Goal: Use online tool/utility: Use online tool/utility

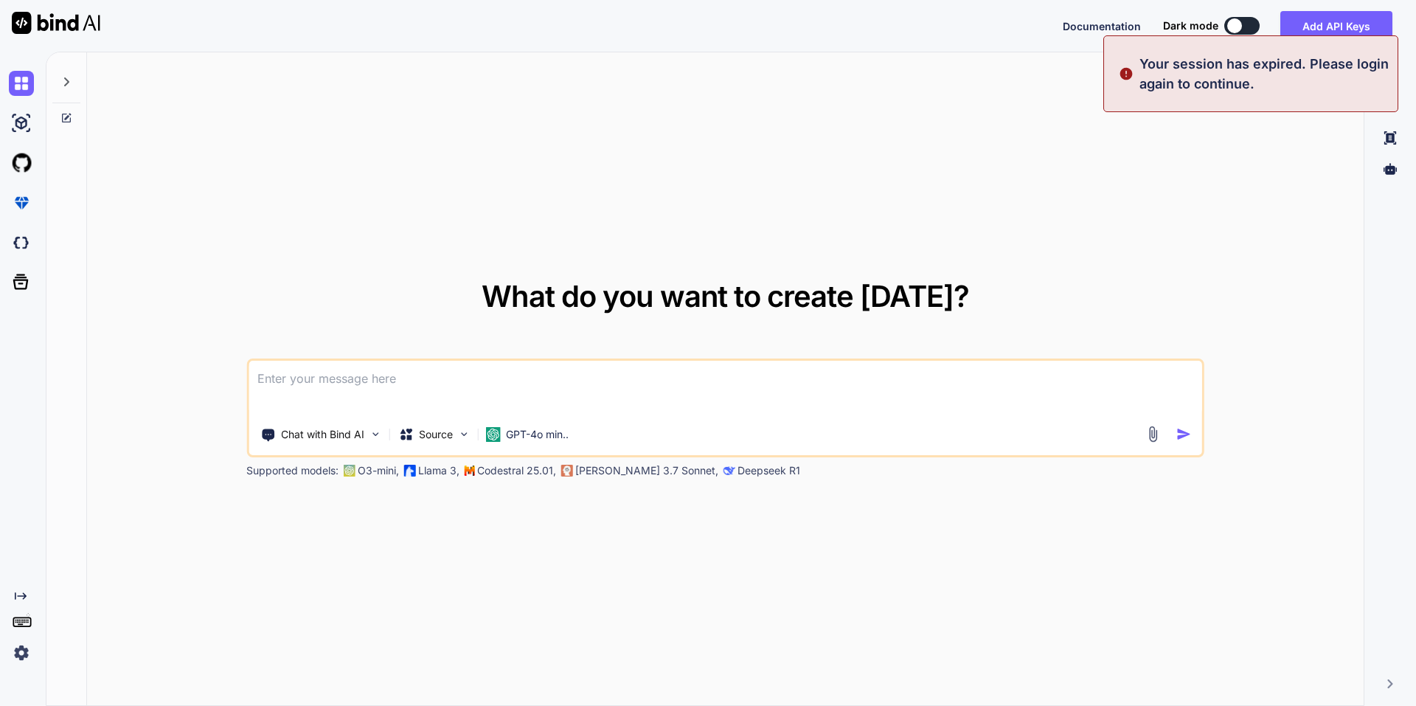
type textarea "x"
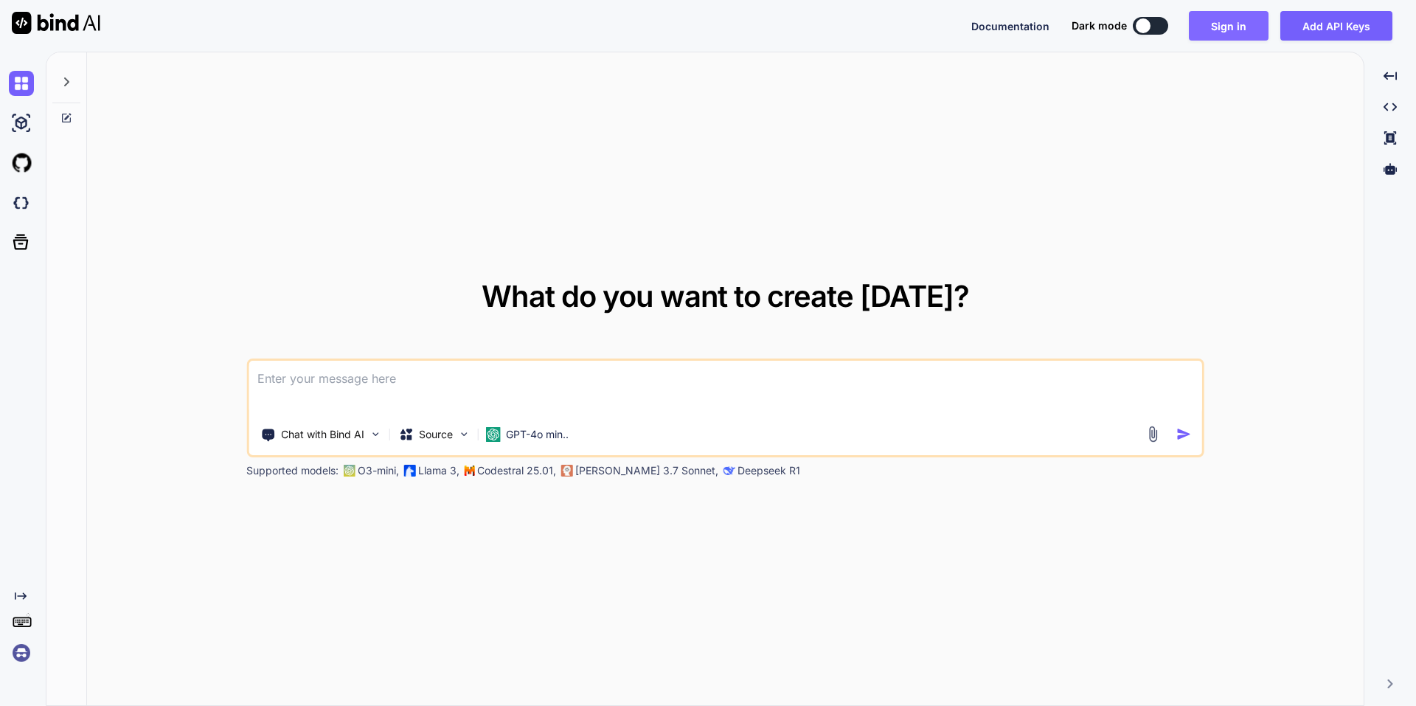
click at [1198, 21] on button "Sign in" at bounding box center [1229, 25] width 80 height 29
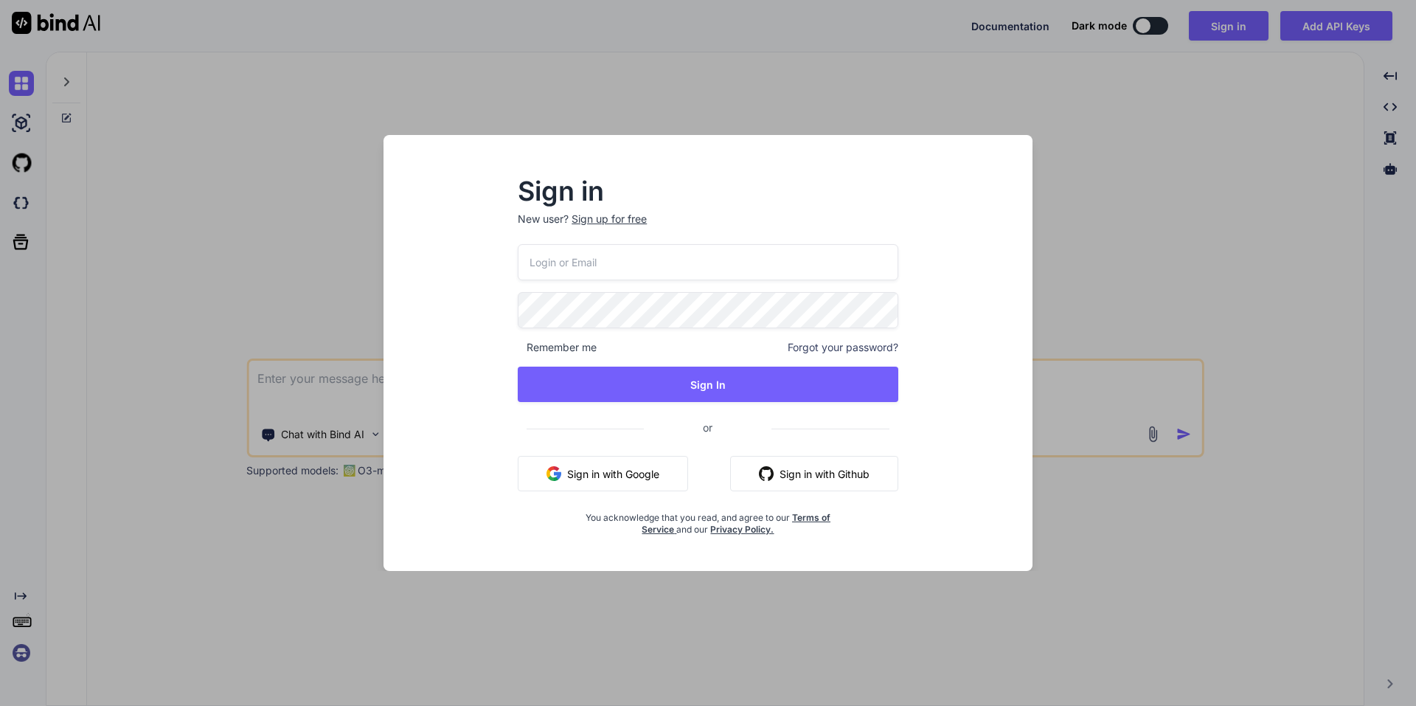
type input "[EMAIL_ADDRESS][DOMAIN_NAME]"
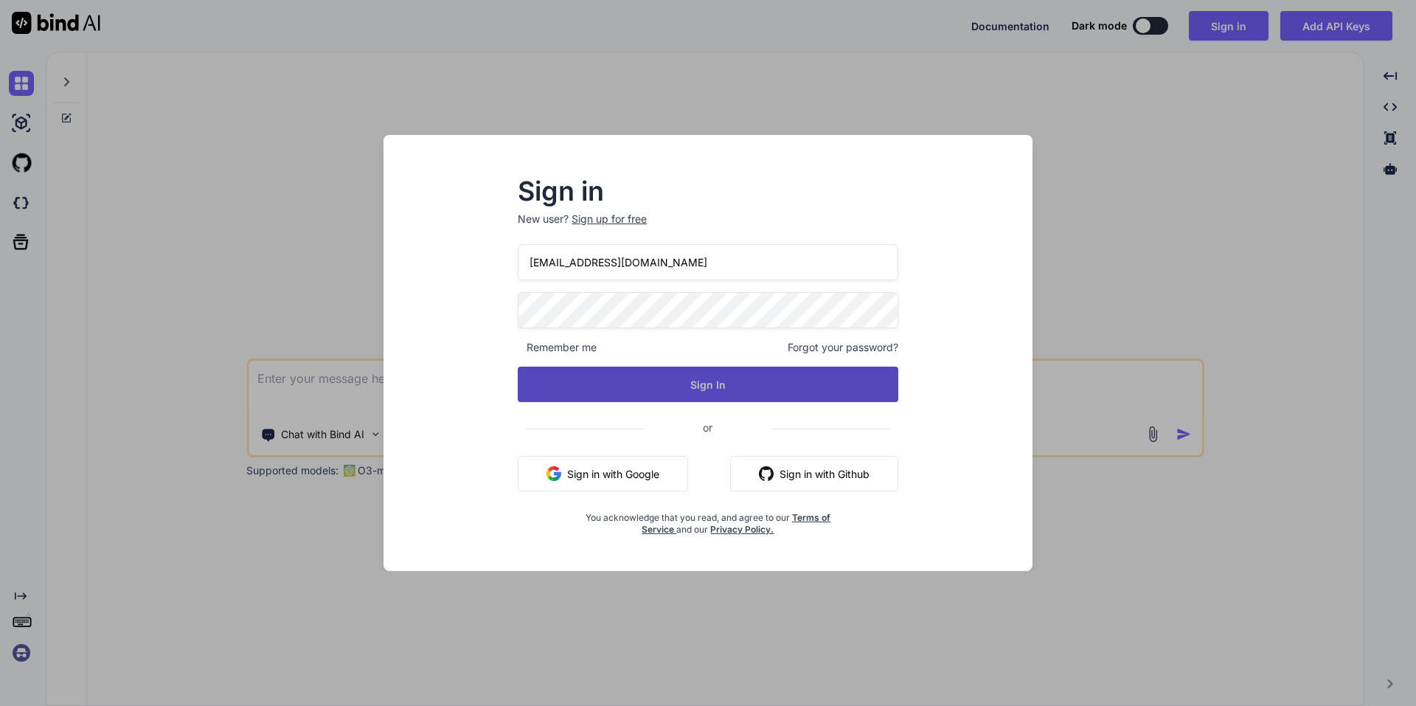
click at [696, 398] on button "Sign In" at bounding box center [708, 384] width 381 height 35
click at [699, 379] on button "Sign In" at bounding box center [708, 384] width 381 height 35
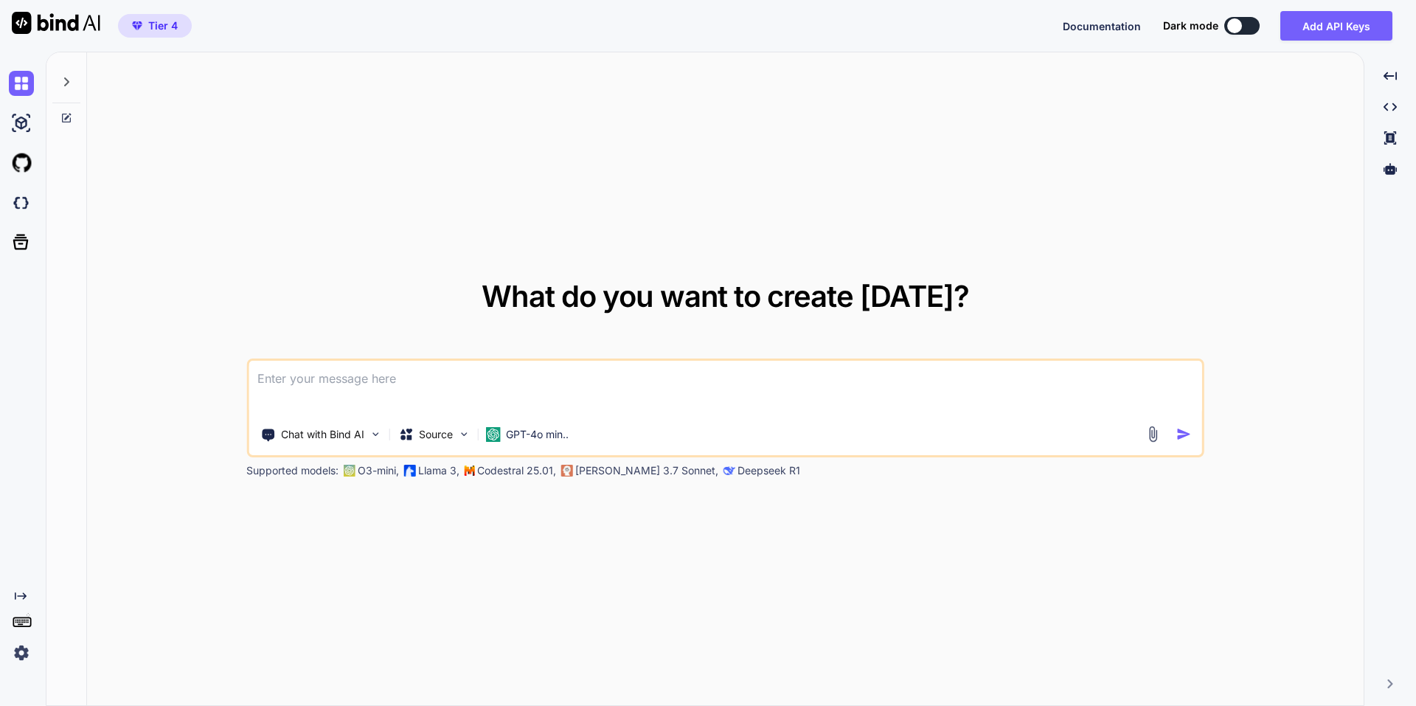
click at [330, 386] on textarea at bounding box center [726, 388] width 954 height 55
paste textarea "Unser Kunde betreibt einen WooCommerce-Shop für Markenkleidung und -schuhe für …"
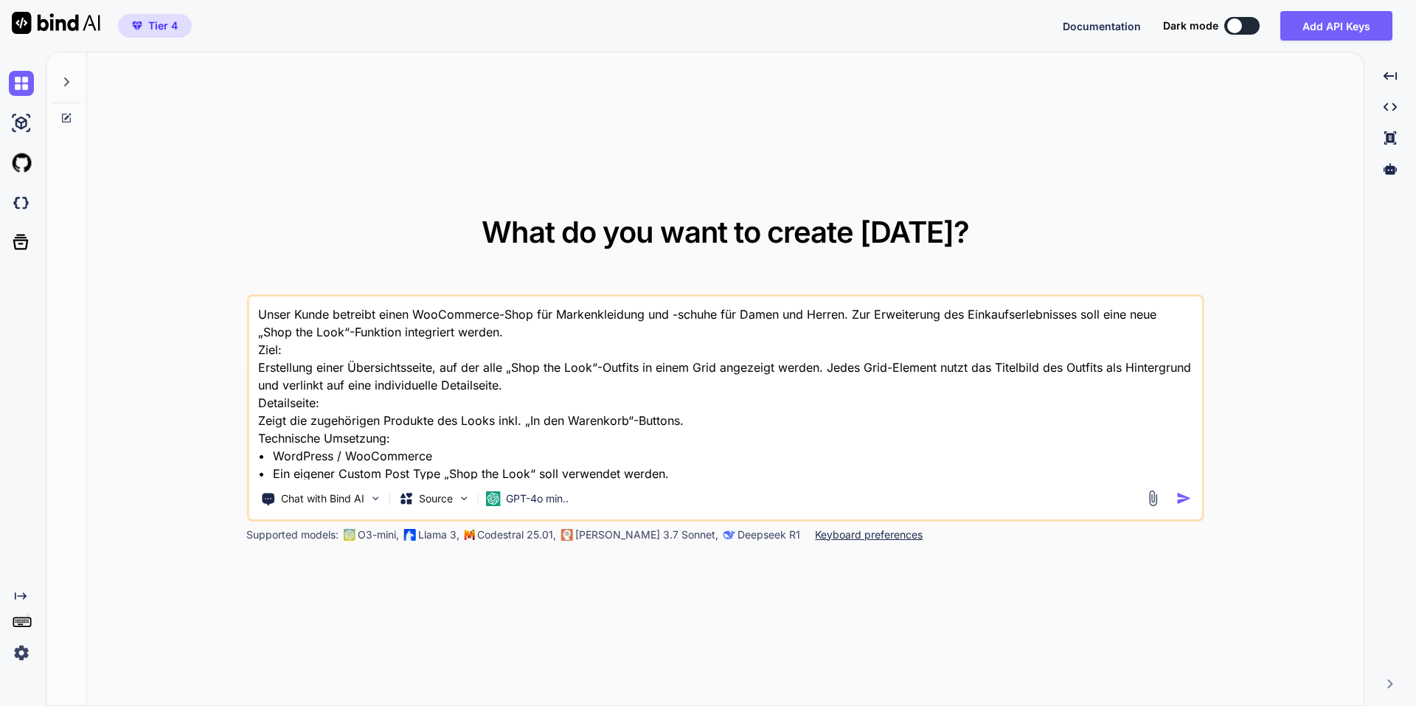
scroll to position [162, 0]
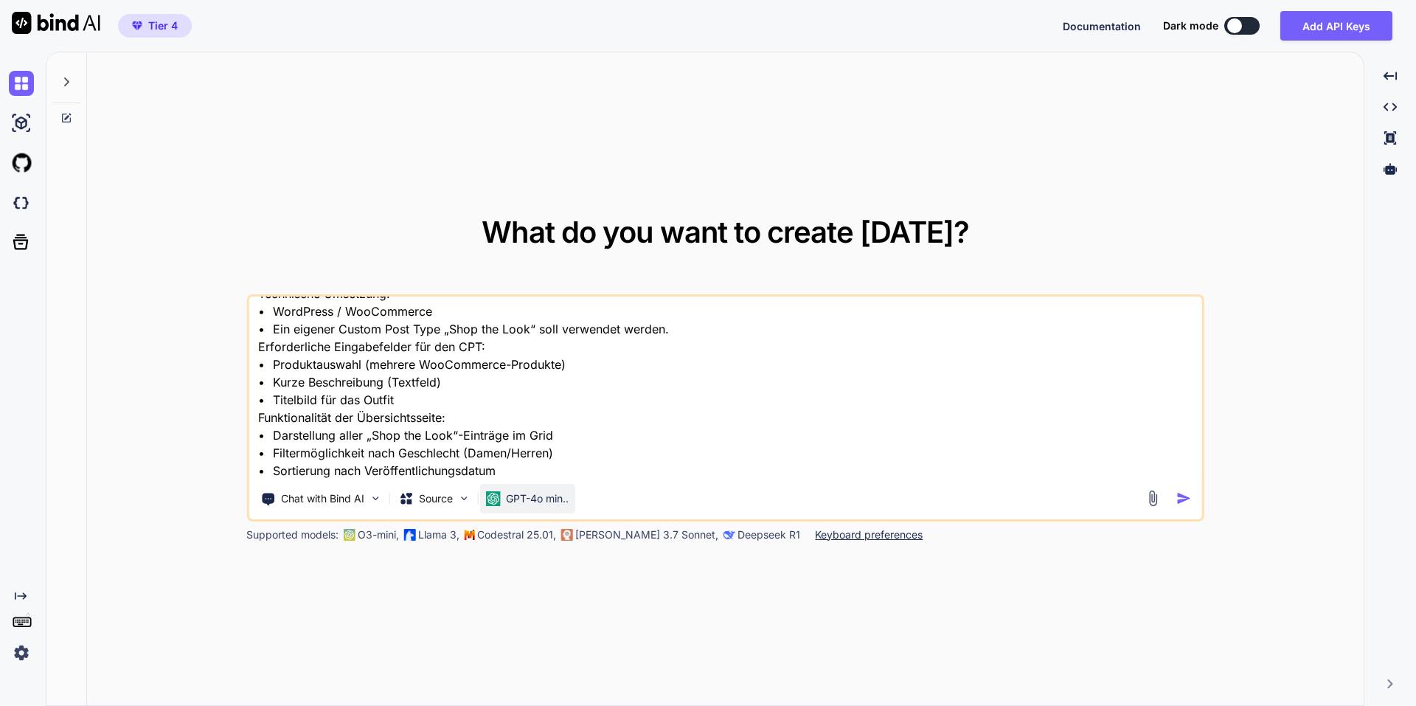
type textarea "Unser Kunde betreibt einen WooCommerce-Shop für Markenkleidung und -schuhe für …"
click at [551, 496] on p "GPT-4o min.." at bounding box center [537, 498] width 63 height 15
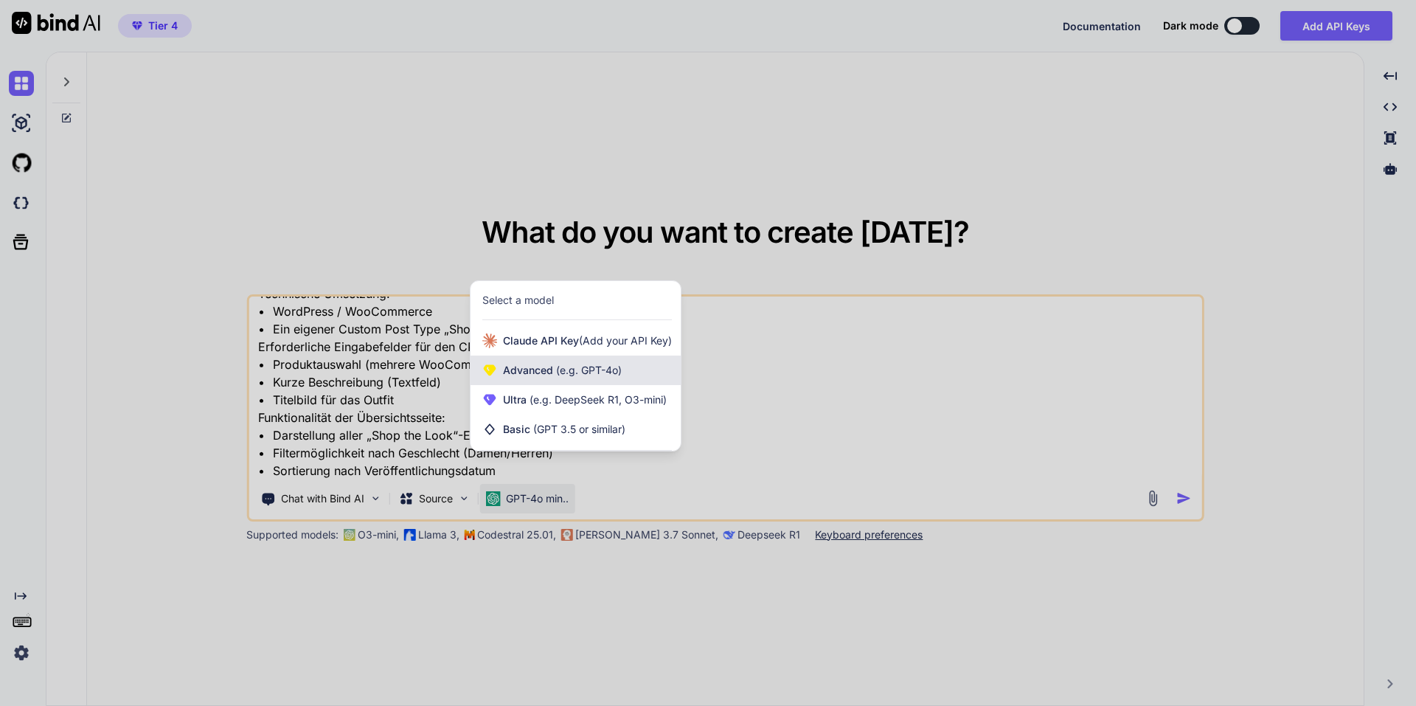
click at [564, 371] on span "(e.g. GPT-4o)" at bounding box center [587, 370] width 69 height 13
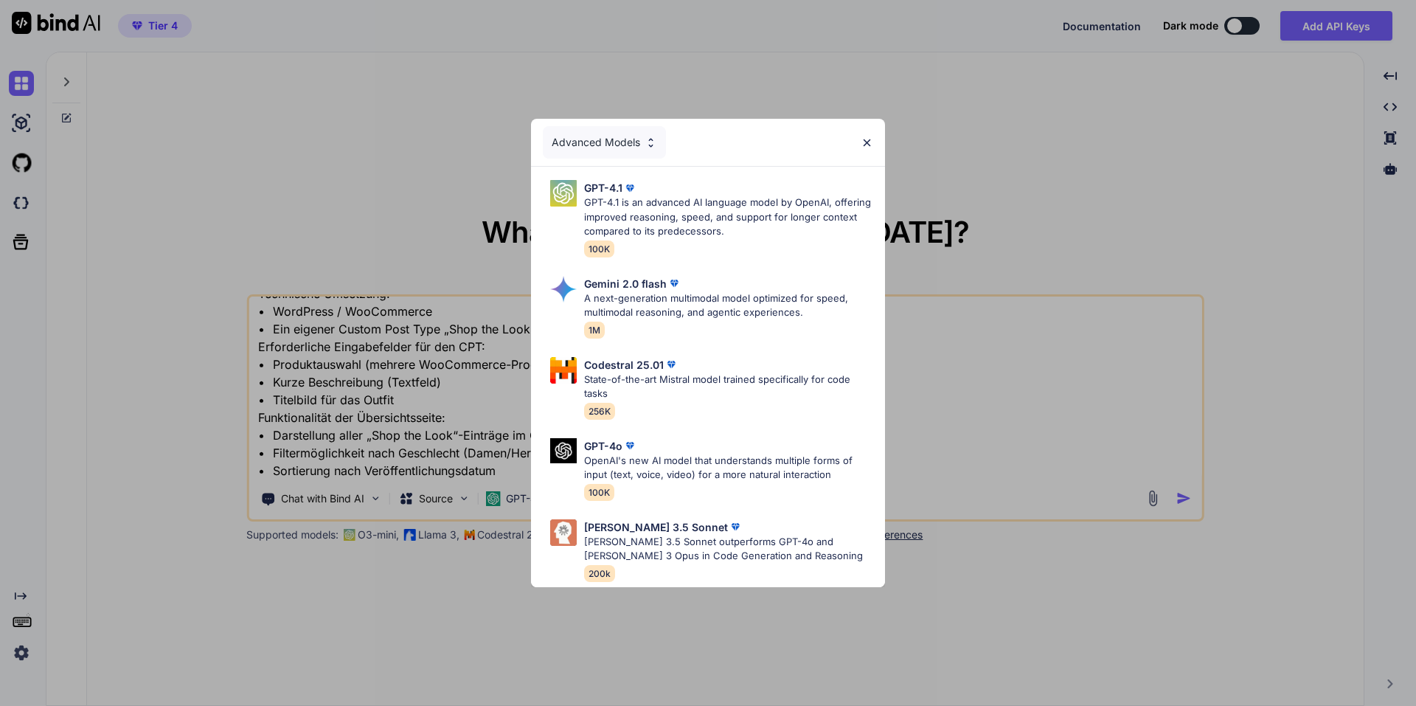
click at [588, 139] on div "Advanced Models" at bounding box center [604, 142] width 123 height 32
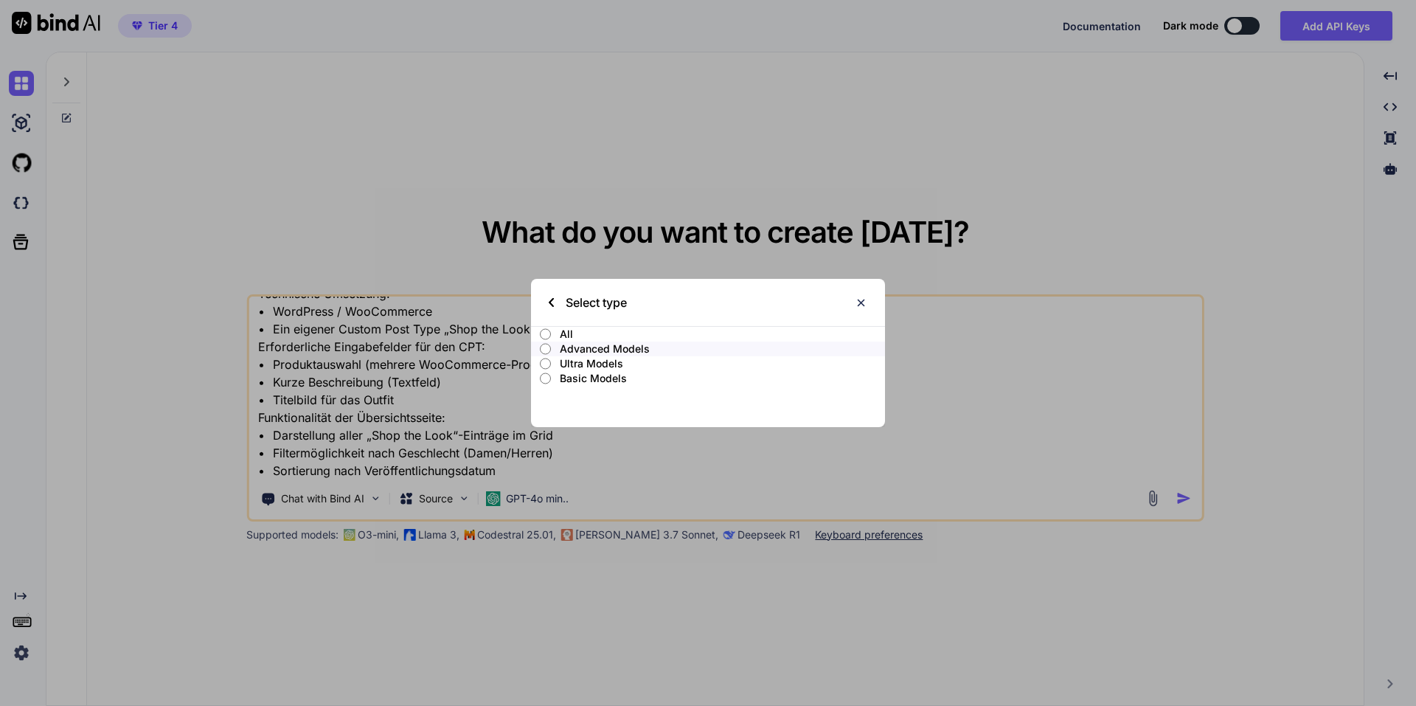
click at [617, 361] on p "Ultra Models" at bounding box center [722, 363] width 325 height 15
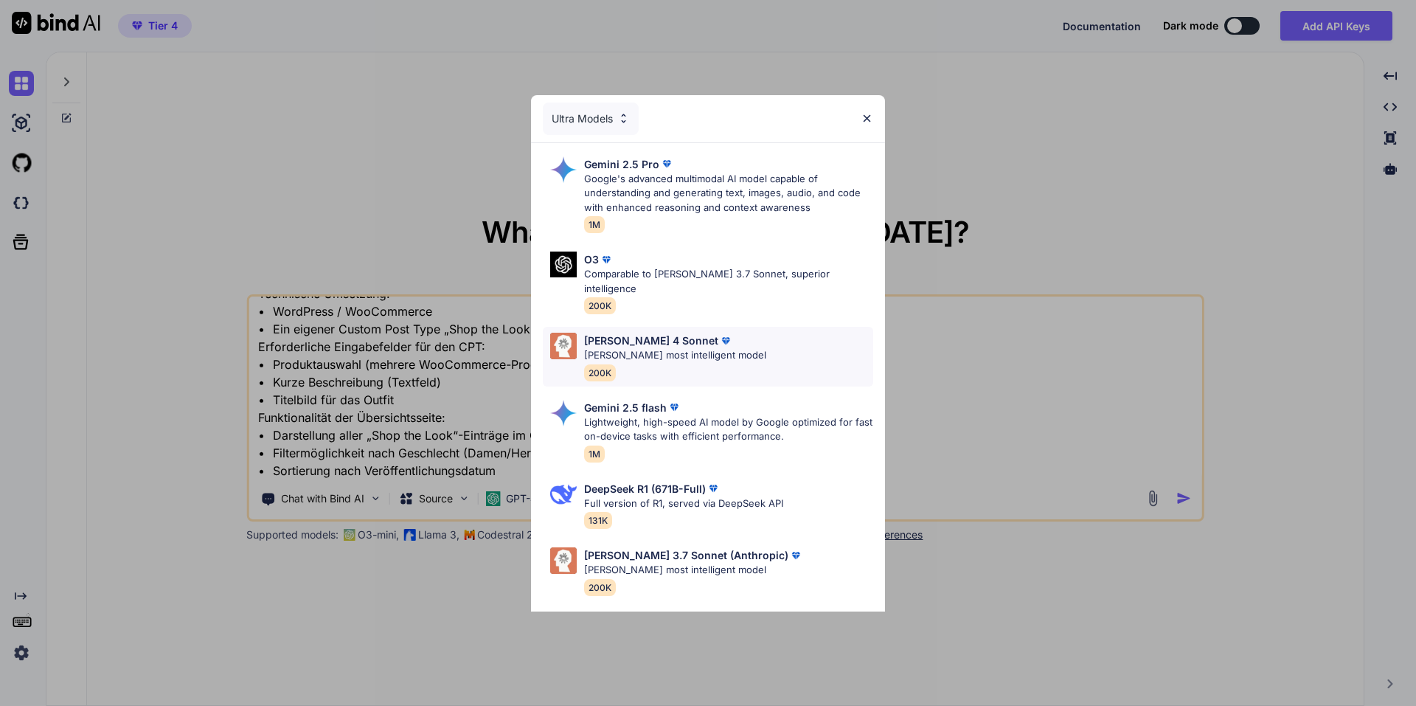
scroll to position [126, 0]
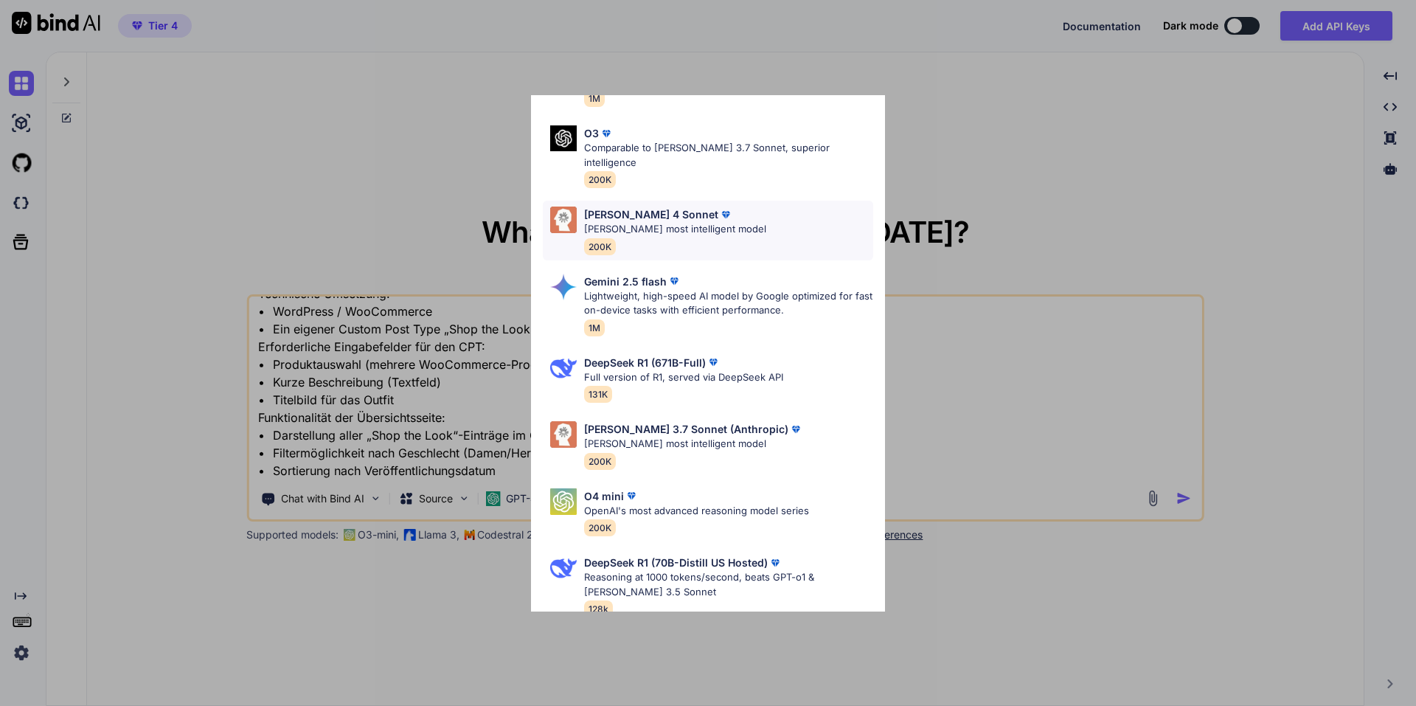
click at [732, 219] on div "[PERSON_NAME] 4 Sonnet [PERSON_NAME] most intelligent model 200K" at bounding box center [708, 231] width 330 height 60
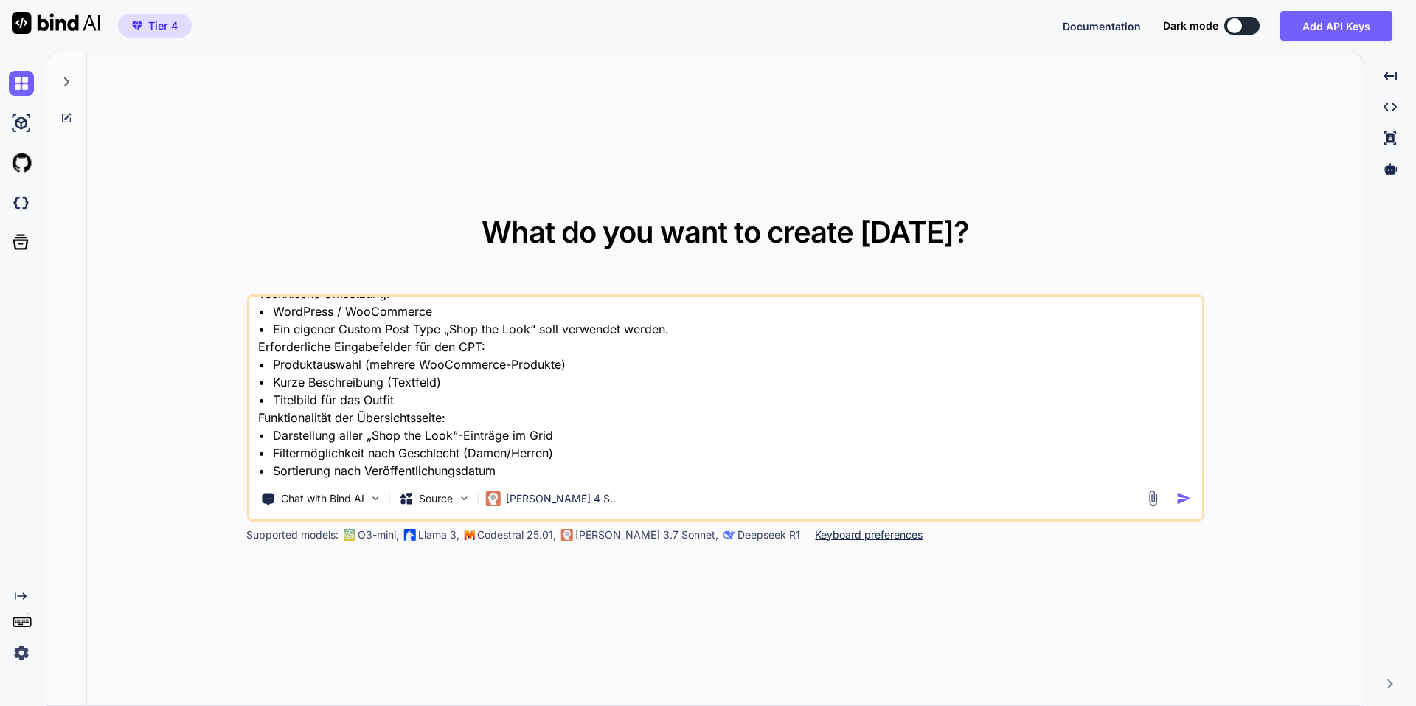
click at [1186, 499] on img "button" at bounding box center [1183, 497] width 15 height 15
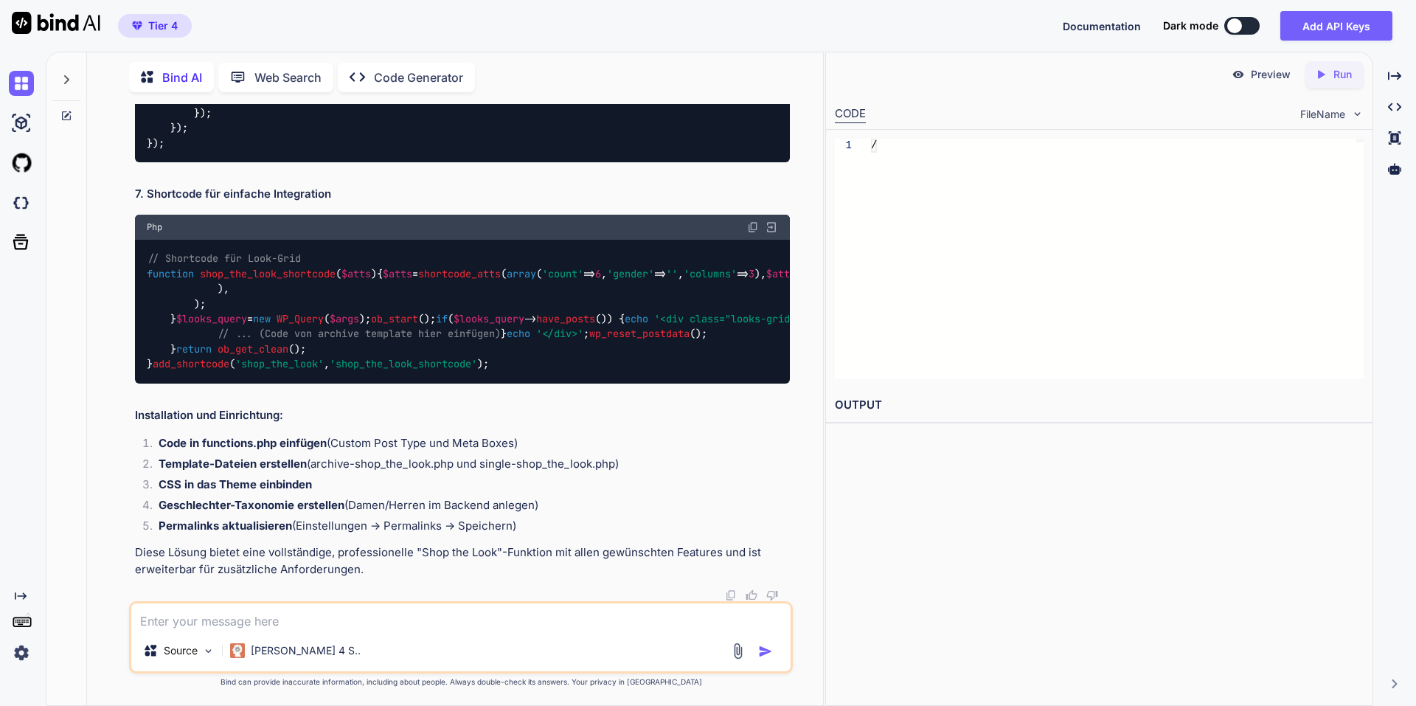
scroll to position [9643, 0]
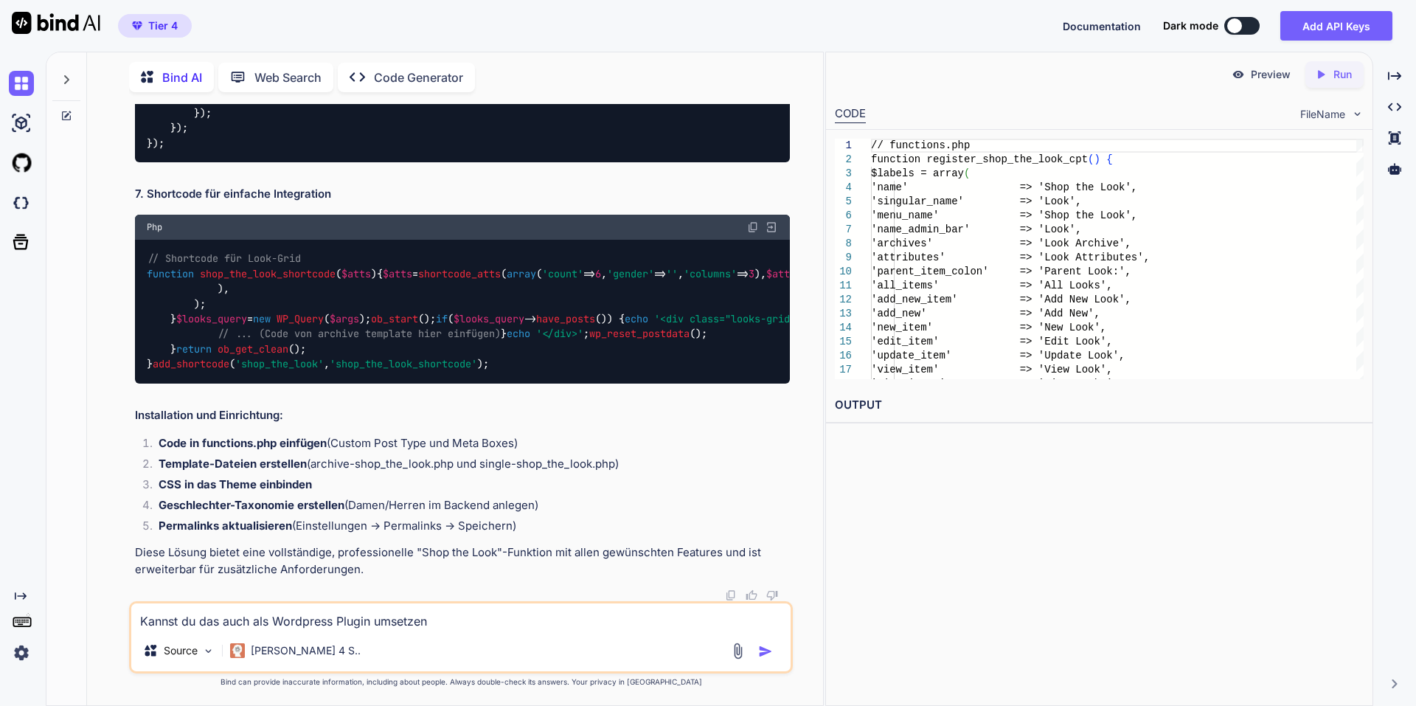
type textarea "Kannst du das auch als Wordpress Plugin umsetzen?"
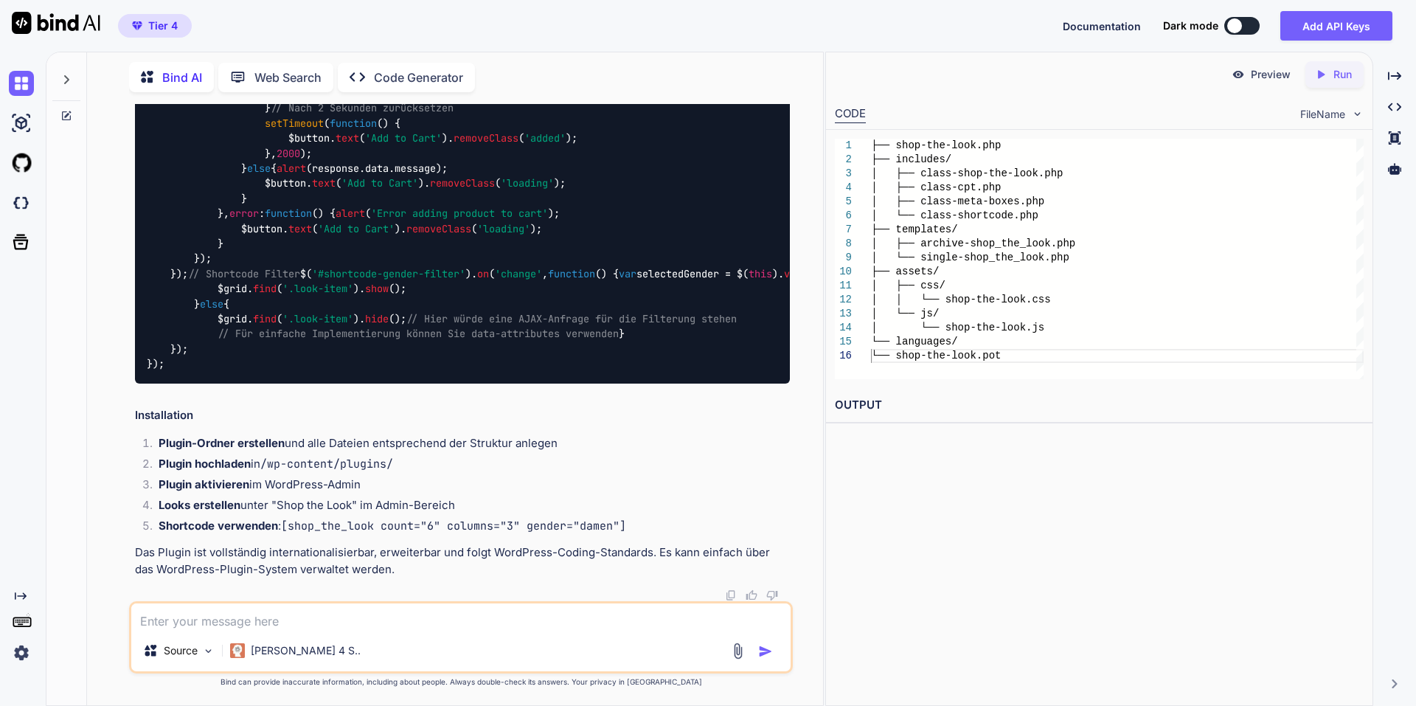
scroll to position [15294, 0]
click at [1172, 88] on div "Preview Created with Pixso. Run" at bounding box center [1099, 74] width 546 height 44
drag, startPoint x: 801, startPoint y: 256, endPoint x: 749, endPoint y: 264, distance: 53.0
drag, startPoint x: 155, startPoint y: 86, endPoint x: 108, endPoint y: 163, distance: 90.3
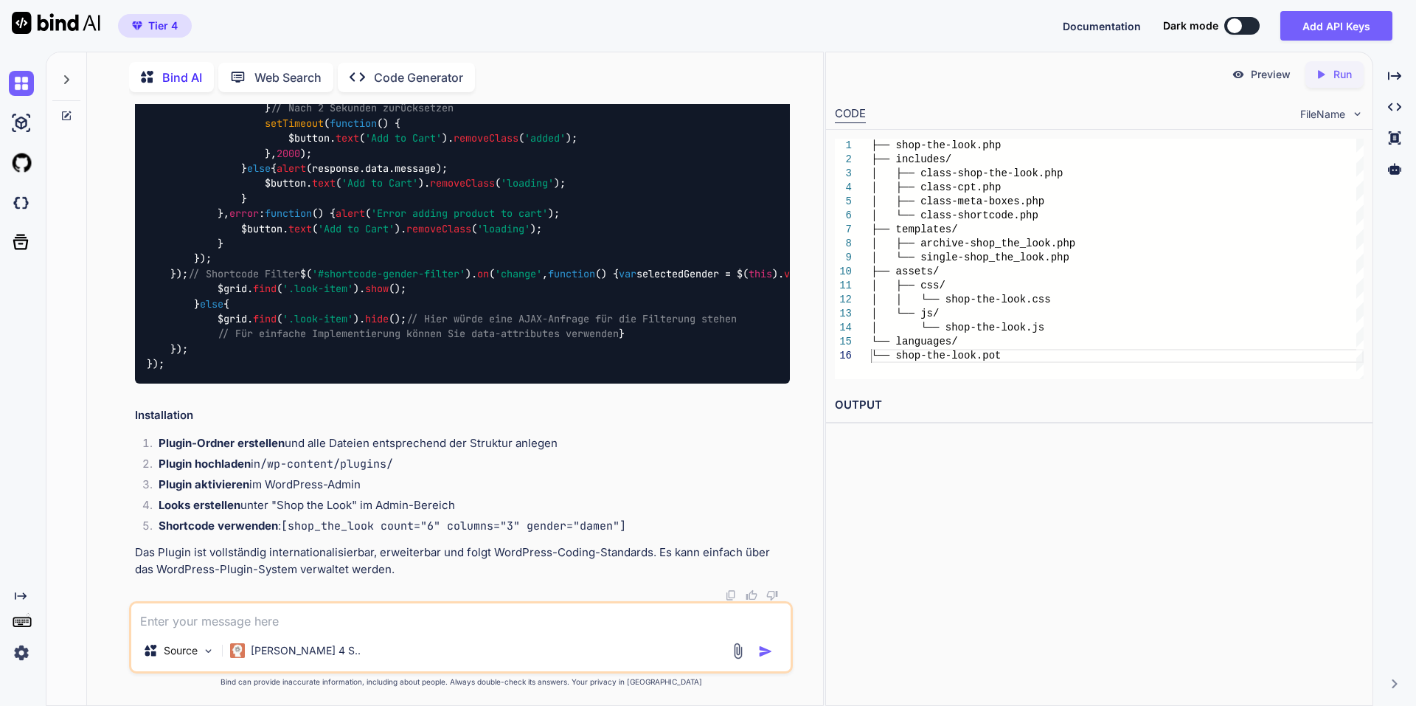
drag, startPoint x: 108, startPoint y: 163, endPoint x: 107, endPoint y: 202, distance: 39.1
click at [239, 629] on textarea at bounding box center [460, 616] width 659 height 27
type textarea "kannst du mir ein ZIP file zum Downloaden erstellen?"
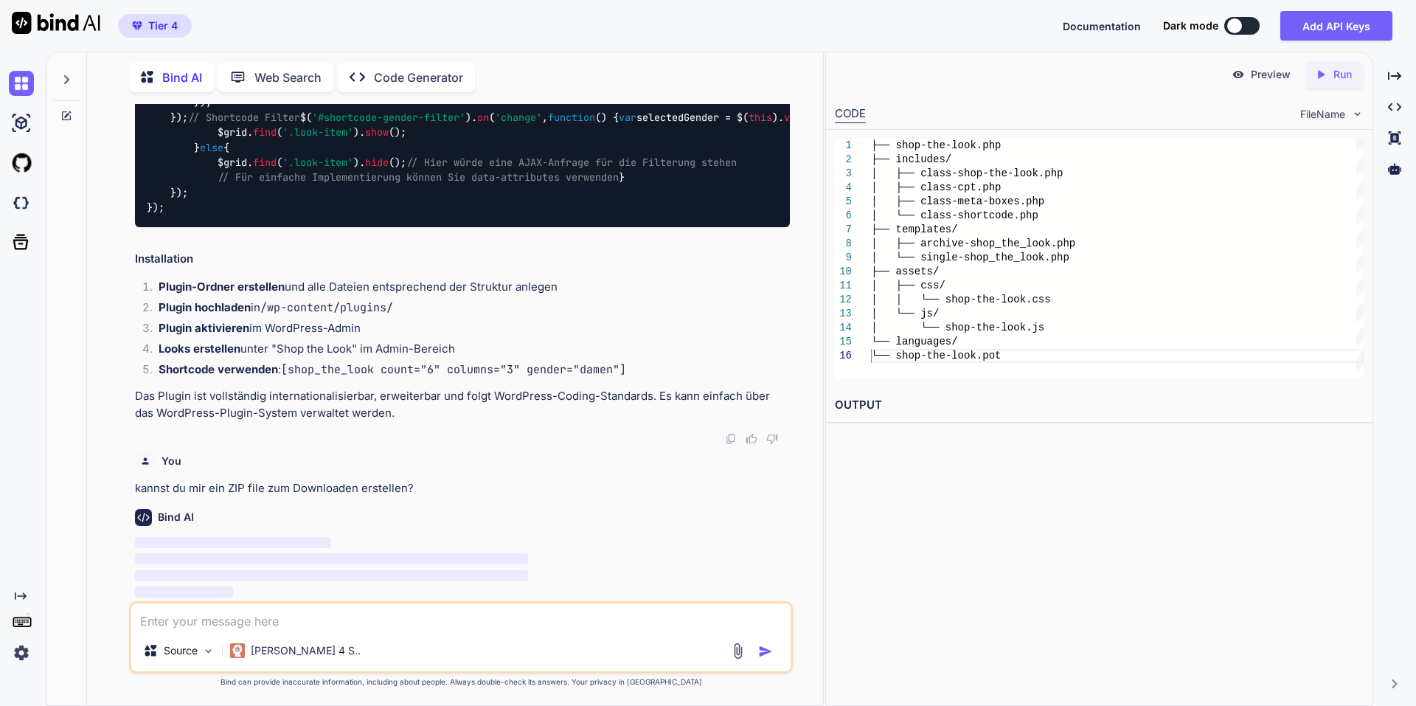
scroll to position [27118, 0]
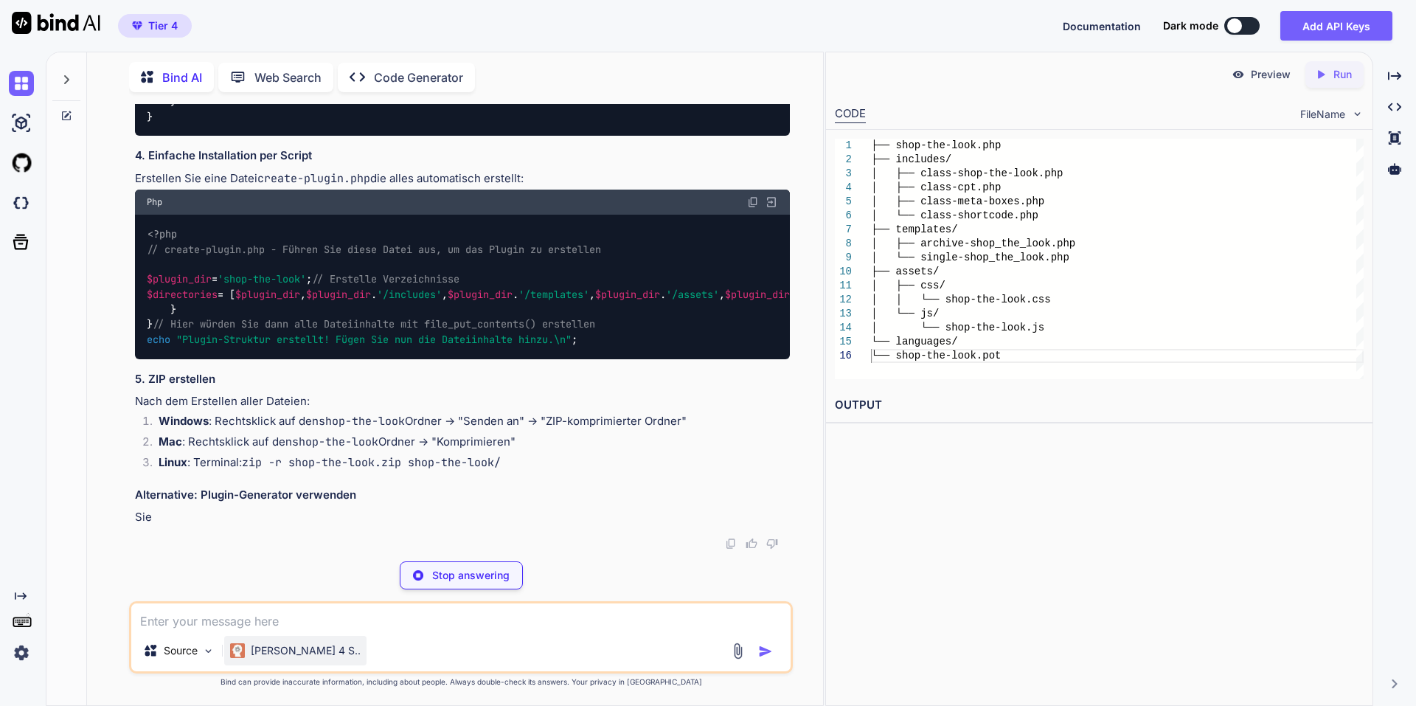
click at [265, 652] on p "[PERSON_NAME] 4 S.." at bounding box center [306, 650] width 110 height 15
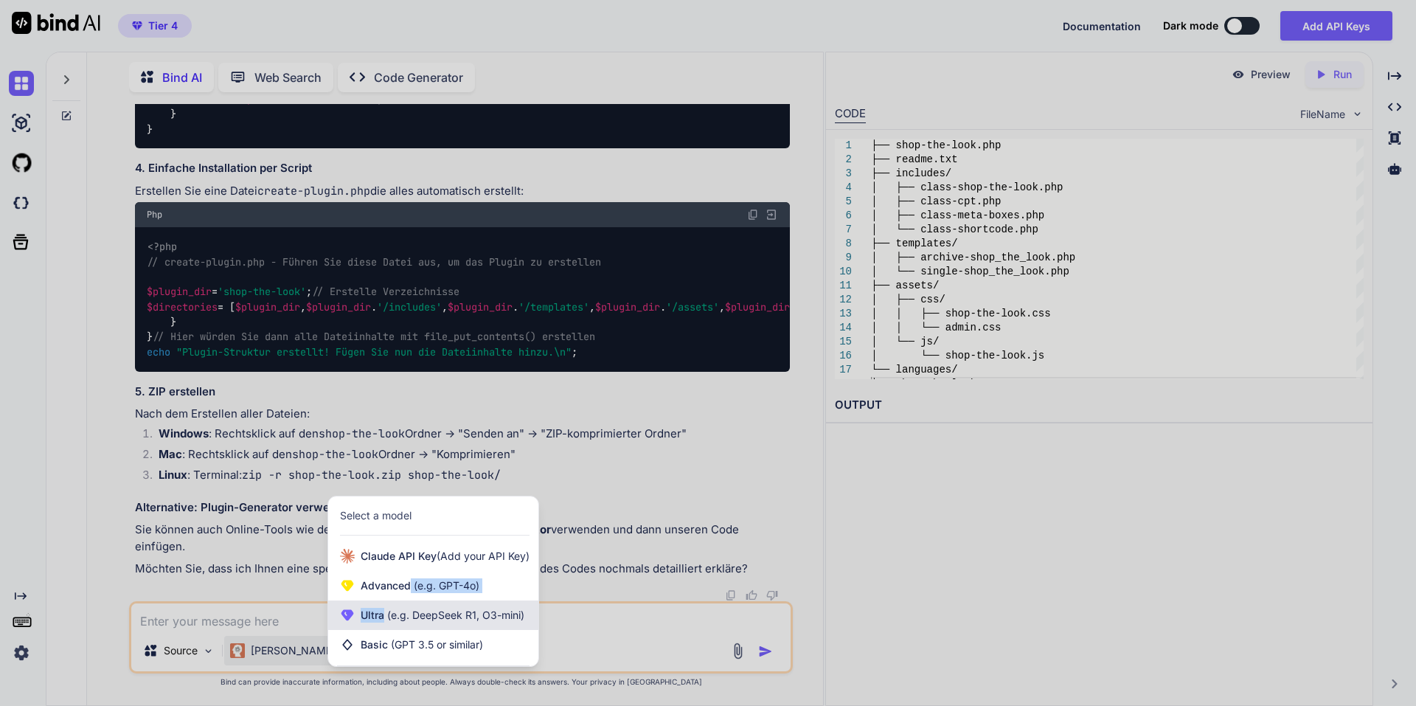
drag, startPoint x: 409, startPoint y: 575, endPoint x: 384, endPoint y: 608, distance: 41.0
click at [383, 608] on div "Claude API Key (Add your API Key) Advanced (e.g. GPT-4o) Ultra (e.g. DeepSeek R…" at bounding box center [433, 600] width 210 height 118
click at [384, 608] on span "Ultra (e.g. DeepSeek R1, O3-mini)" at bounding box center [443, 615] width 164 height 15
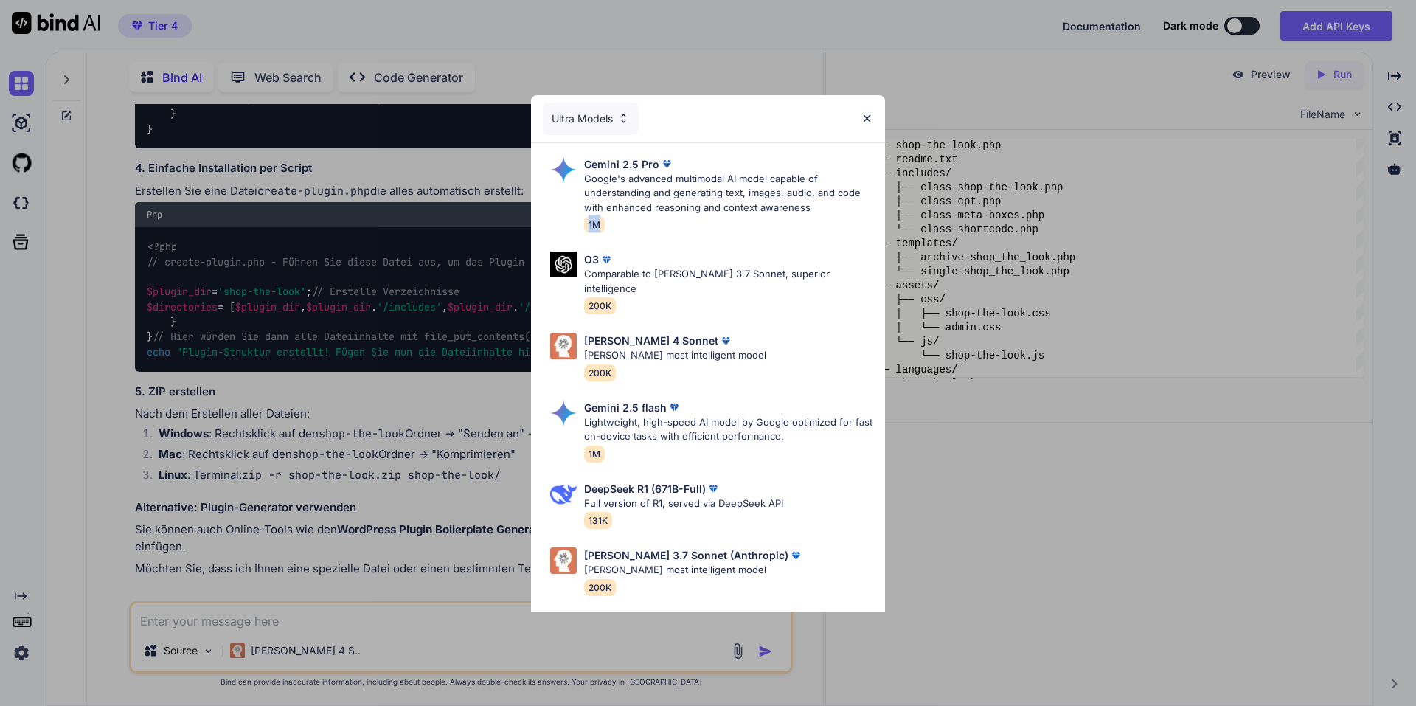
click at [816, 215] on div "Gemini 2.5 Pro Google's advanced multimodal AI model capable of understanding a…" at bounding box center [728, 194] width 289 height 77
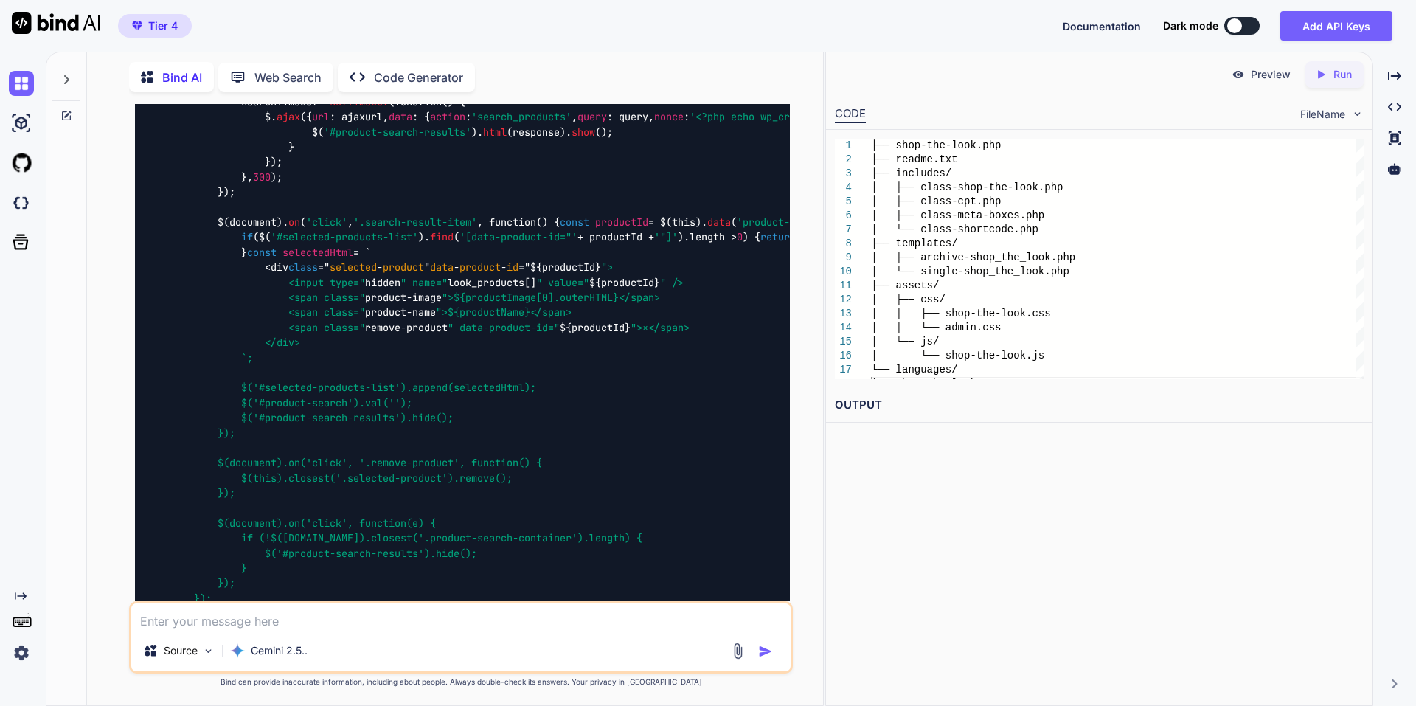
scroll to position [0, 0]
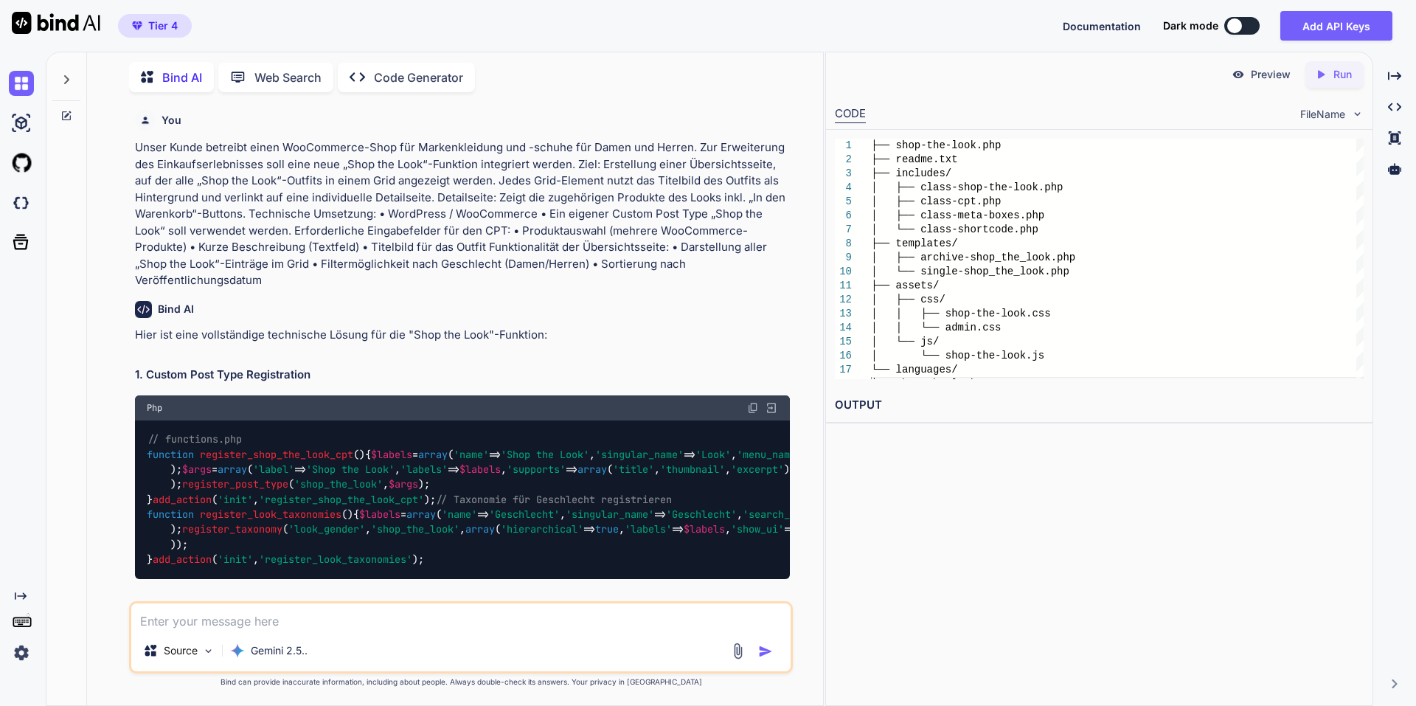
drag, startPoint x: 707, startPoint y: 410, endPoint x: 659, endPoint y: -89, distance: 501.6
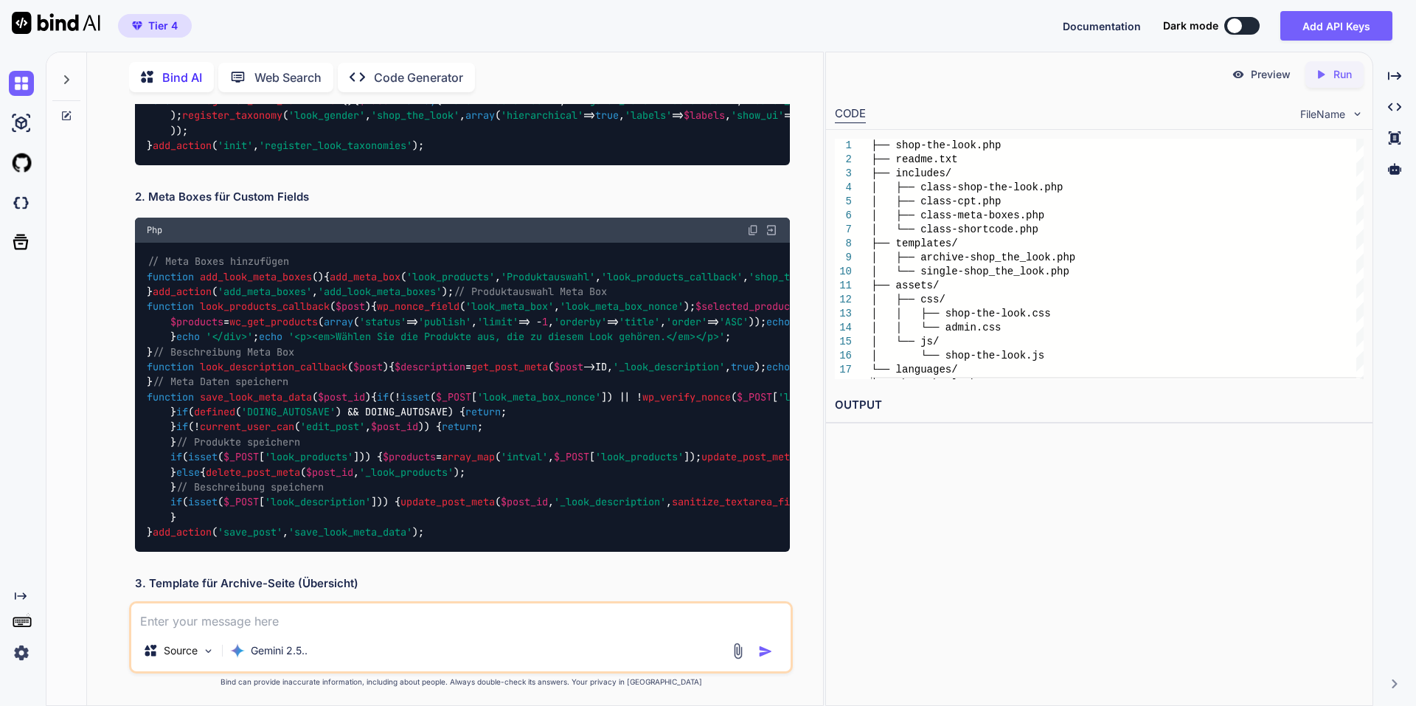
scroll to position [442, 0]
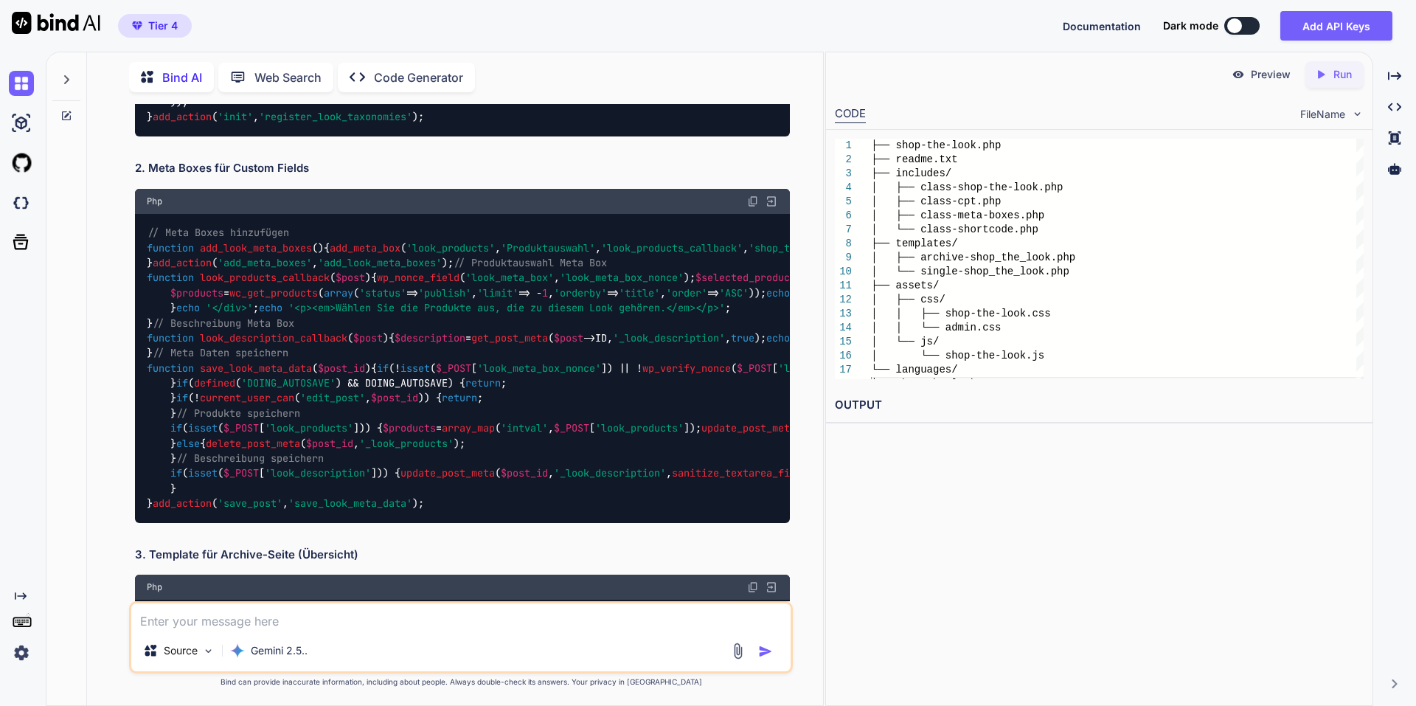
click at [337, 618] on textarea at bounding box center [460, 616] width 659 height 27
paste textarea "Lorem Ipsum dolorsit ametc AdiPiscinge-Sedd eiu Temporincididu utl -etdolo mag …"
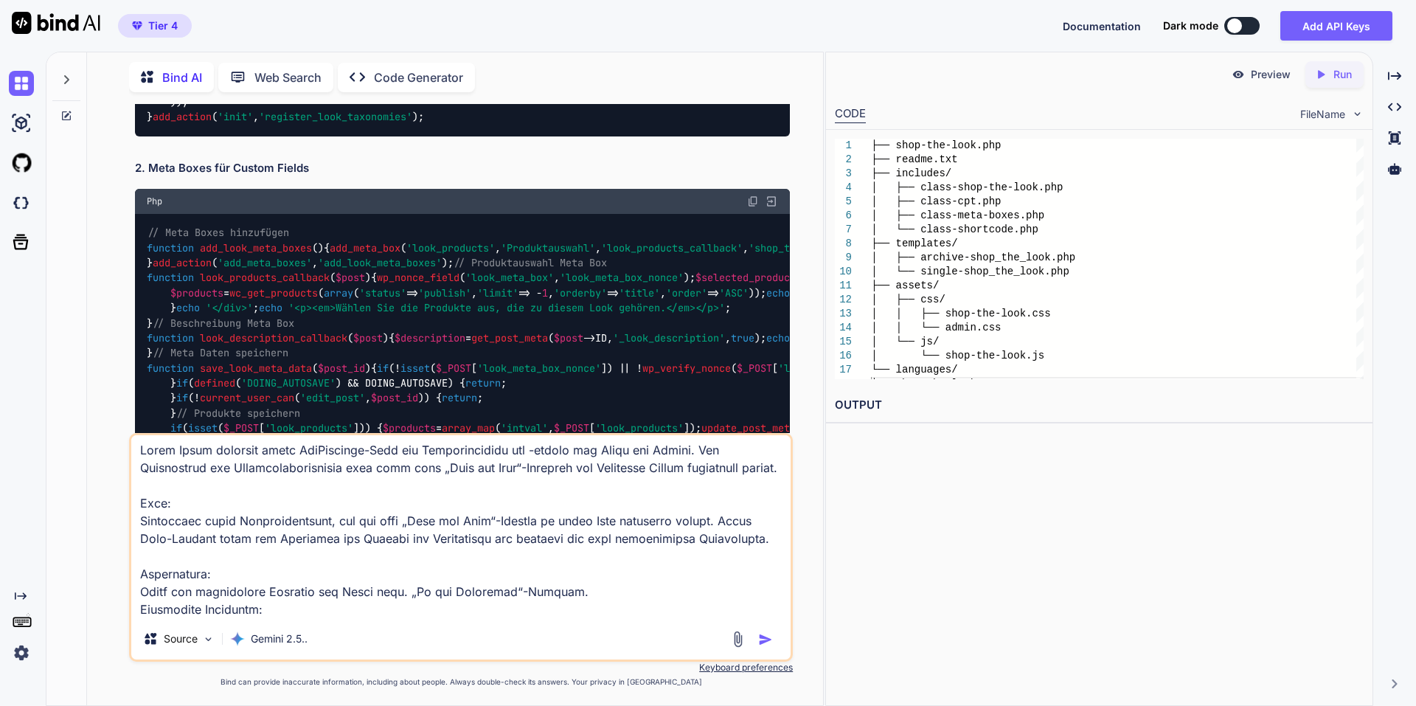
scroll to position [0, 0]
click at [589, 472] on textarea at bounding box center [460, 526] width 659 height 183
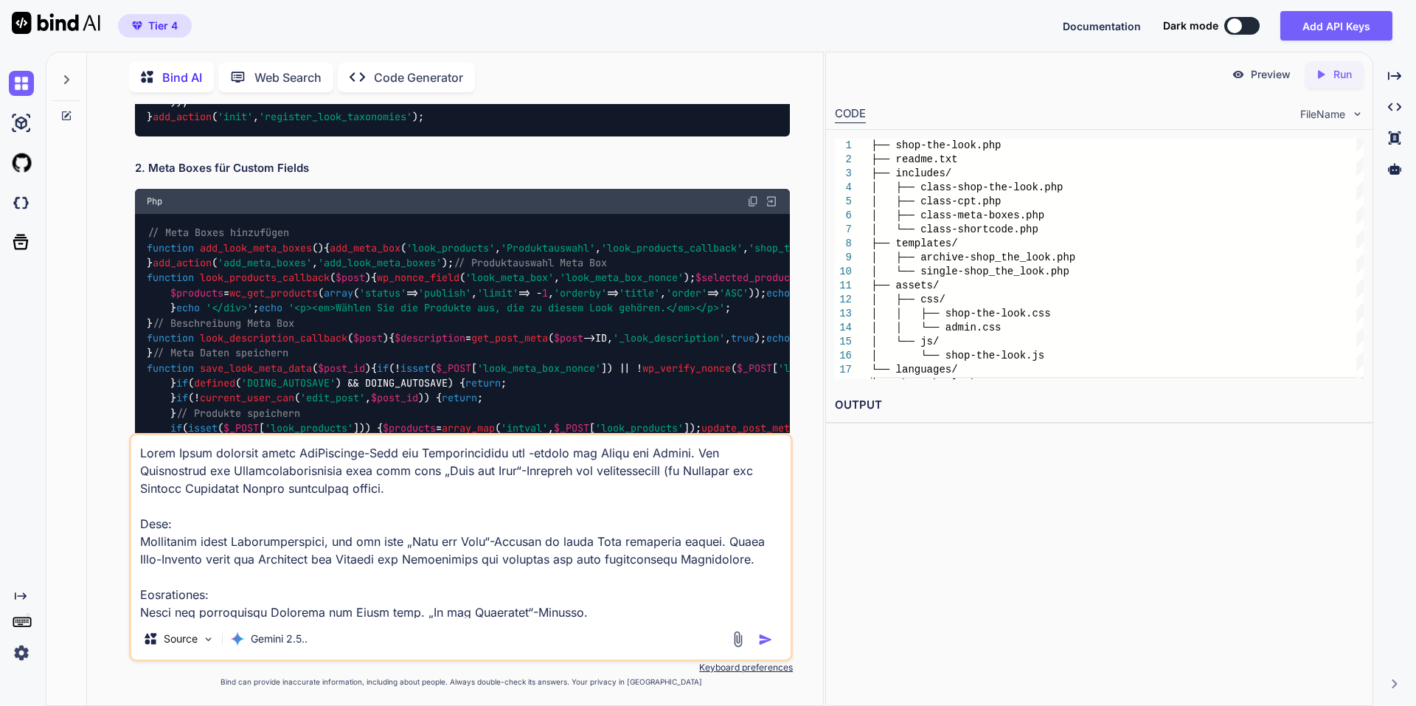
type textarea "Lorem Ipsum dolorsit ametc AdiPiscinge-Sedd eiu Temporincididu utl -etdolo mag …"
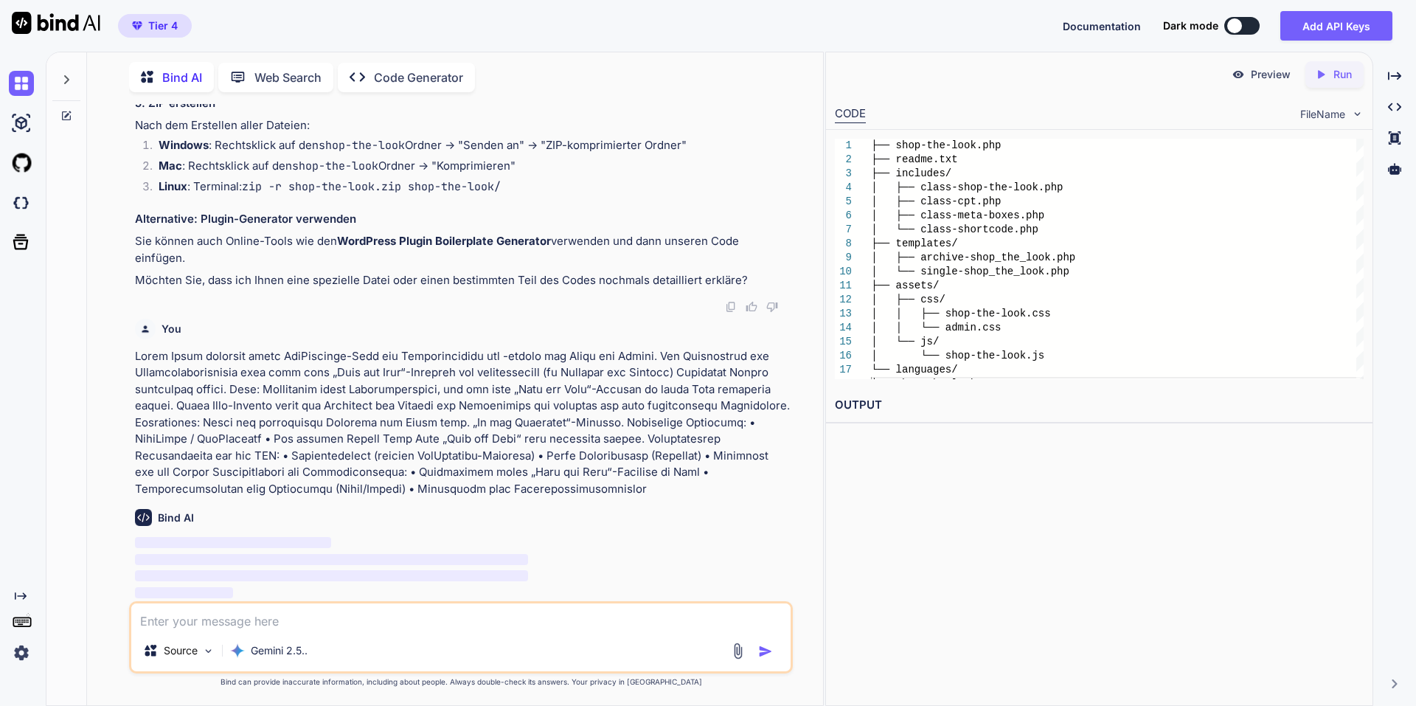
scroll to position [34536, 0]
